Goal: Check status: Check status

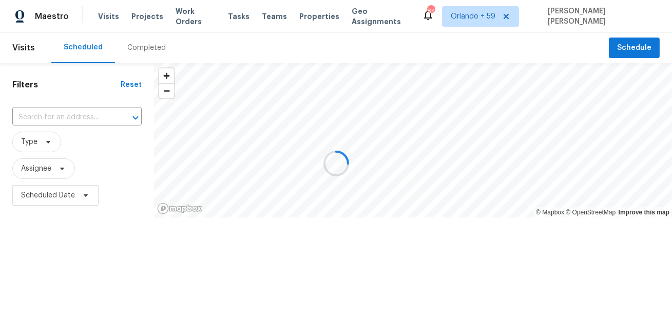
click at [140, 52] on div at bounding box center [336, 163] width 672 height 327
click at [140, 52] on div "Completed" at bounding box center [146, 48] width 39 height 10
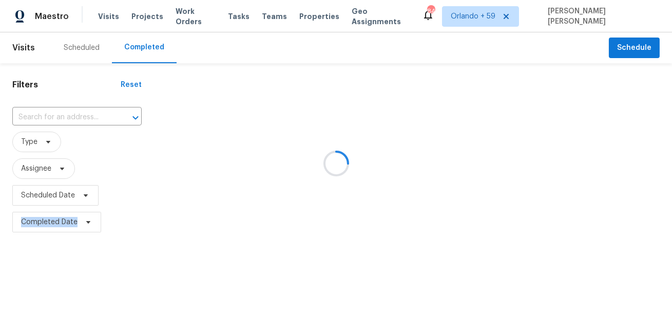
click at [140, 52] on div at bounding box center [336, 163] width 672 height 327
click at [188, 41] on div at bounding box center [336, 163] width 672 height 327
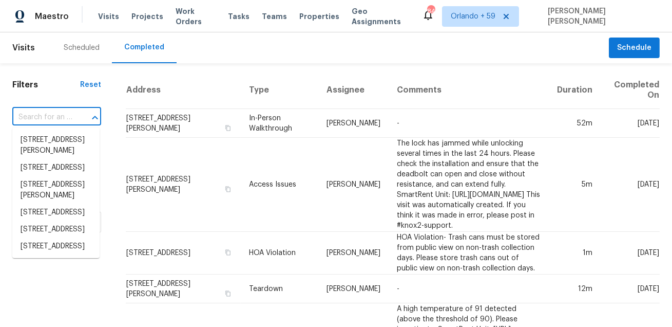
click at [70, 117] on input "text" at bounding box center [42, 117] width 60 height 16
paste input "4322 Archway Ct, Grove City, OH 43123"
type input "4322 Archway Ct, Grove City, OH 43123"
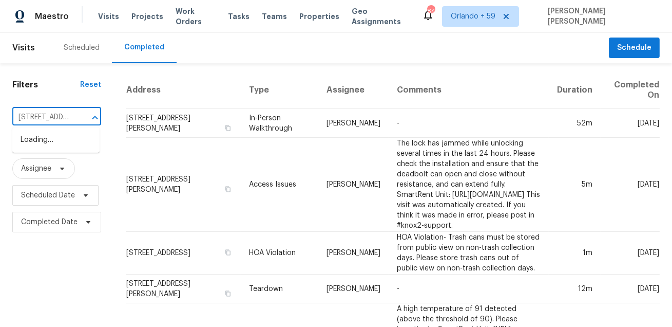
scroll to position [0, 81]
click at [62, 136] on li "4322 Archway Ct, Grove City, OH 43123" at bounding box center [55, 139] width 87 height 17
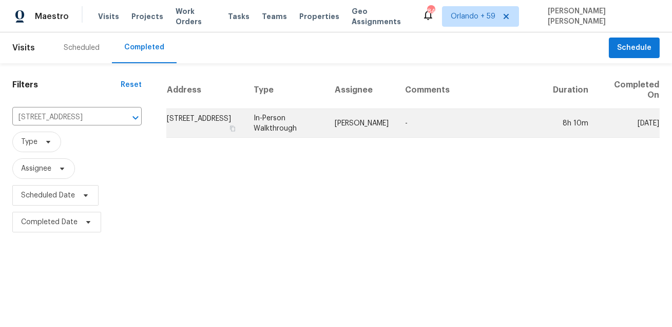
click at [311, 131] on td "In-Person Walkthrough" at bounding box center [286, 123] width 82 height 29
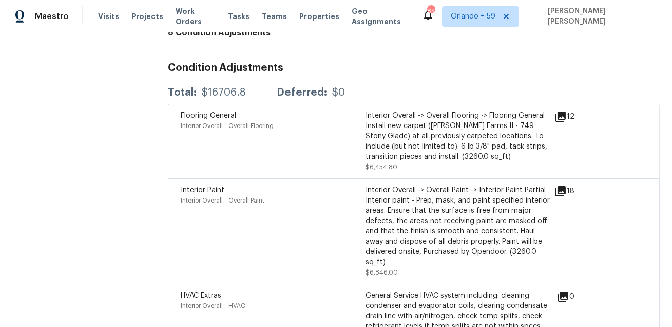
scroll to position [2760, 0]
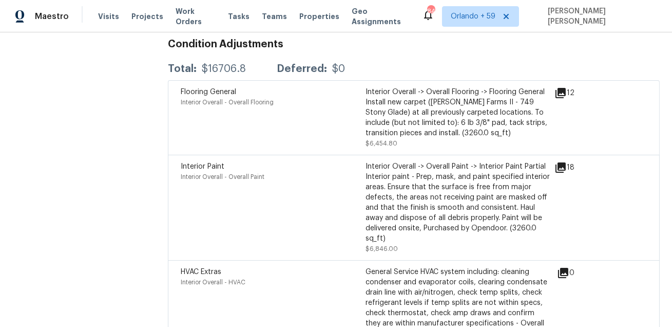
click at [288, 136] on div "Flooring General Interior Overall - Overall Flooring" at bounding box center [273, 118] width 185 height 62
